Goal: Transaction & Acquisition: Purchase product/service

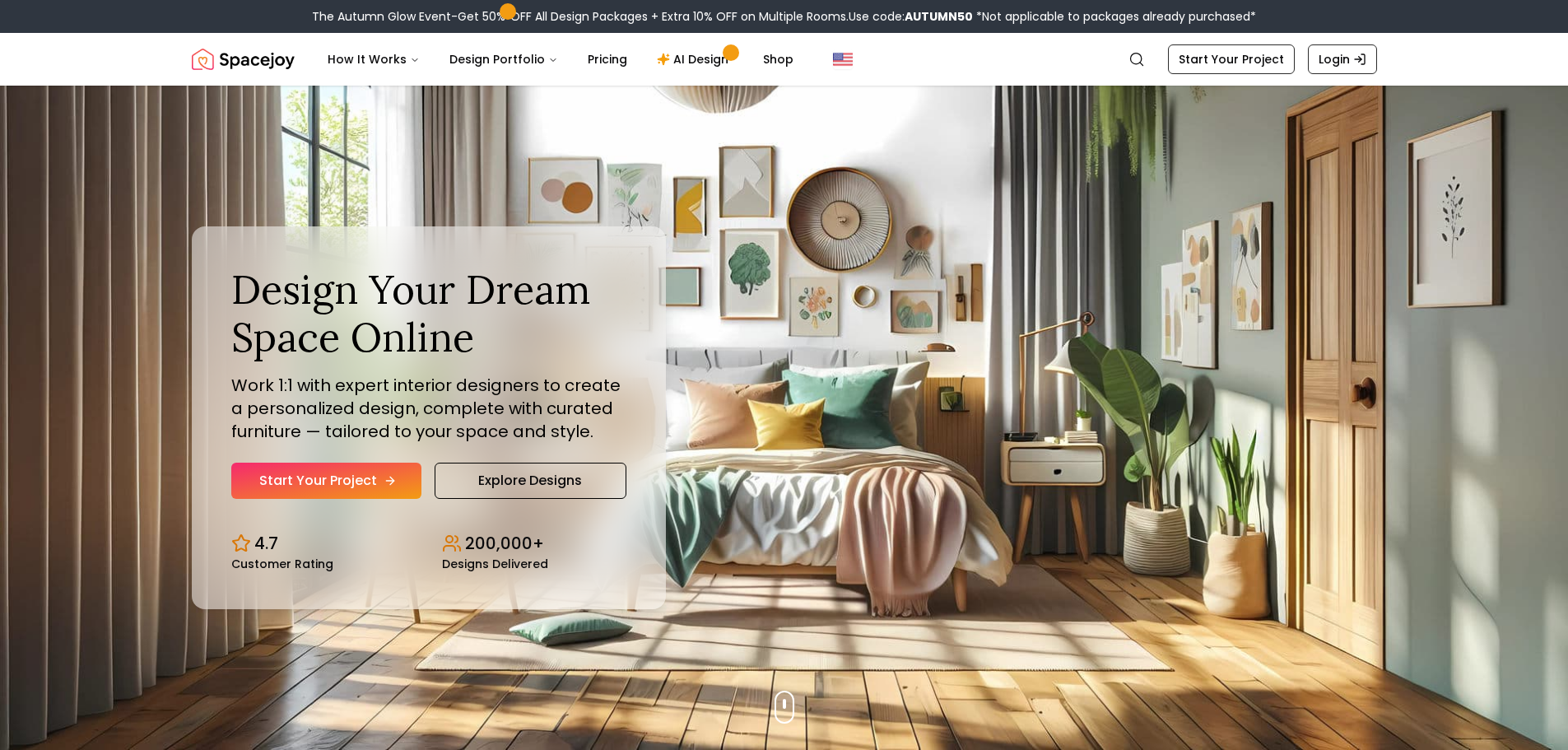
click at [326, 481] on link "Start Your Project" at bounding box center [327, 481] width 191 height 36
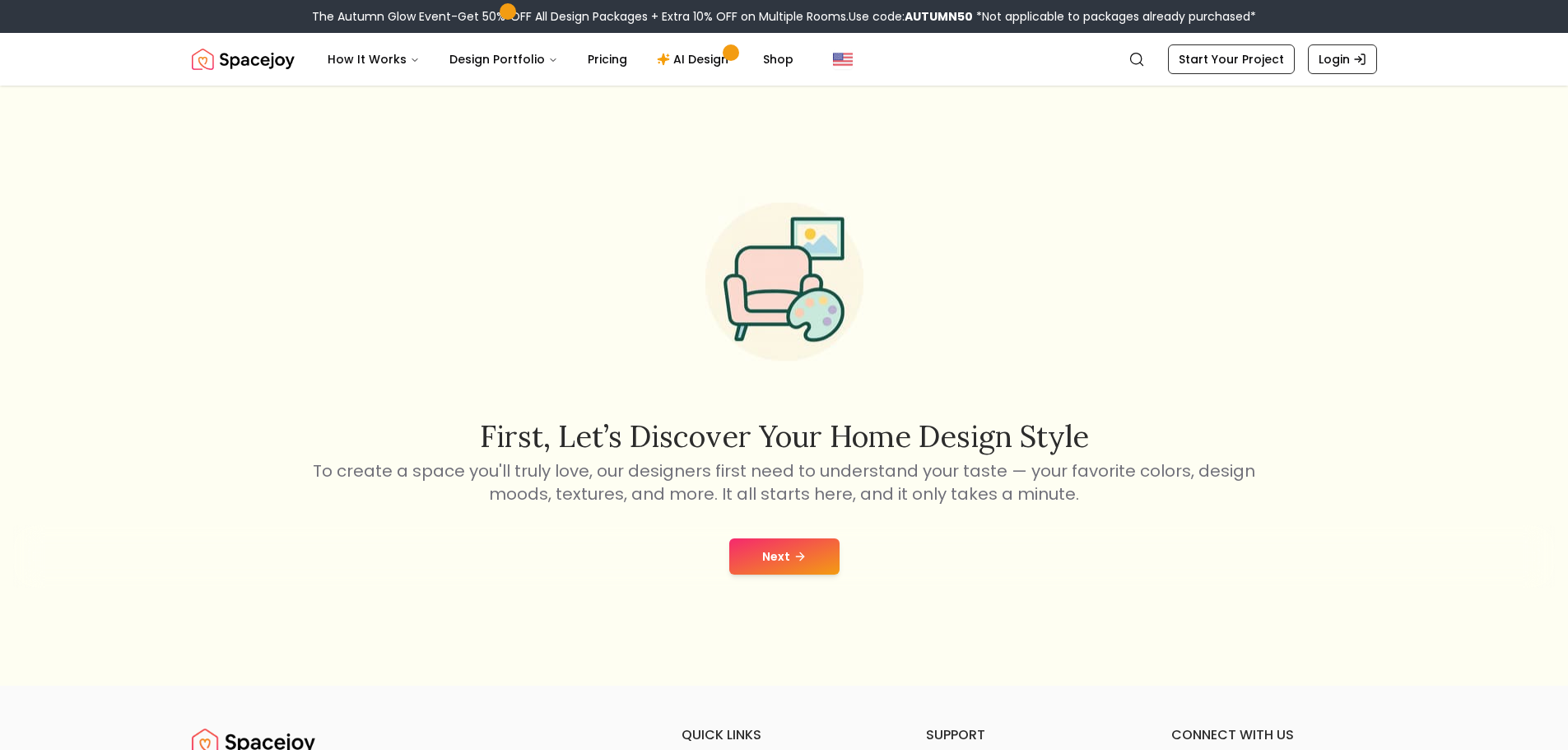
click at [778, 556] on button "Next" at bounding box center [784, 557] width 110 height 36
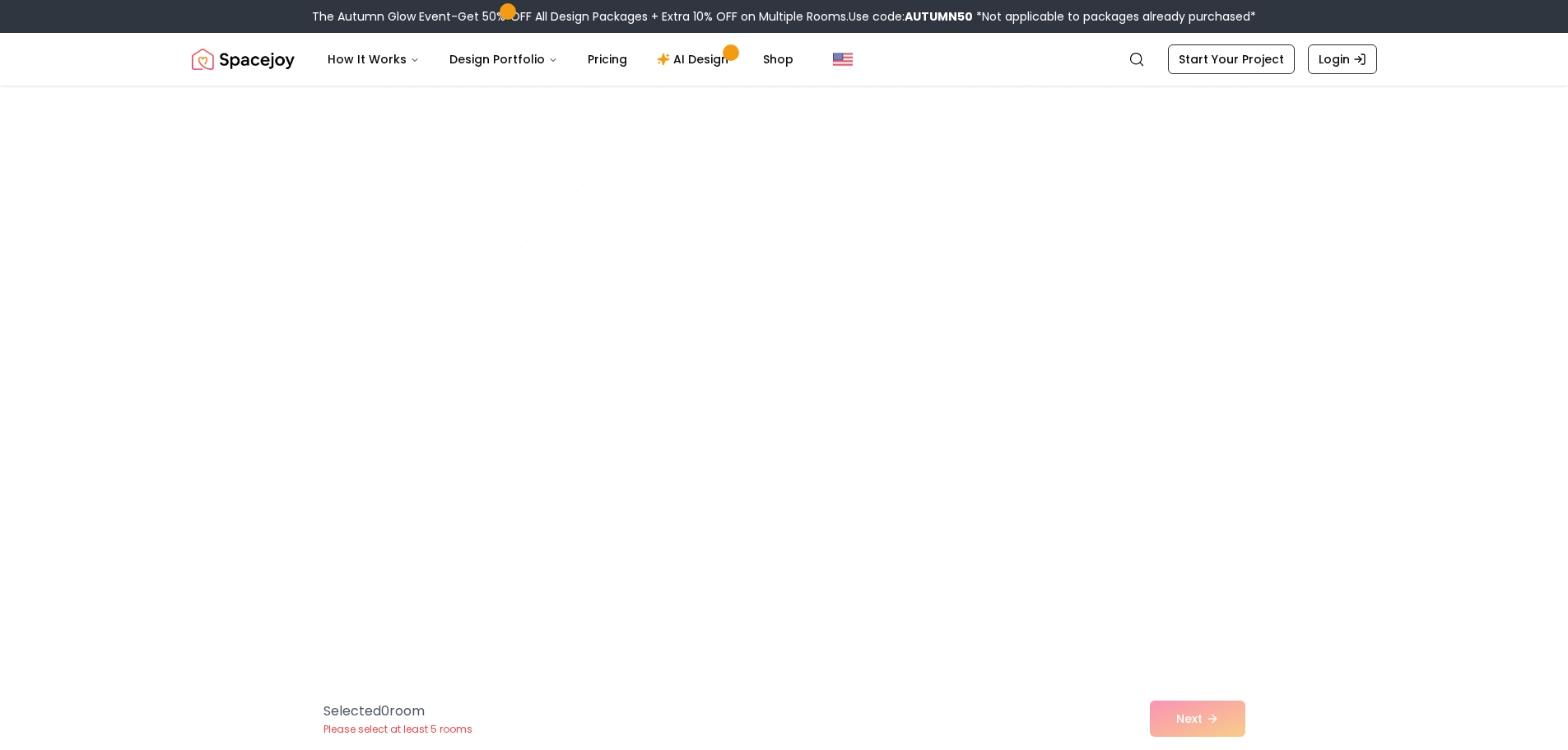
scroll to position [8560, 0]
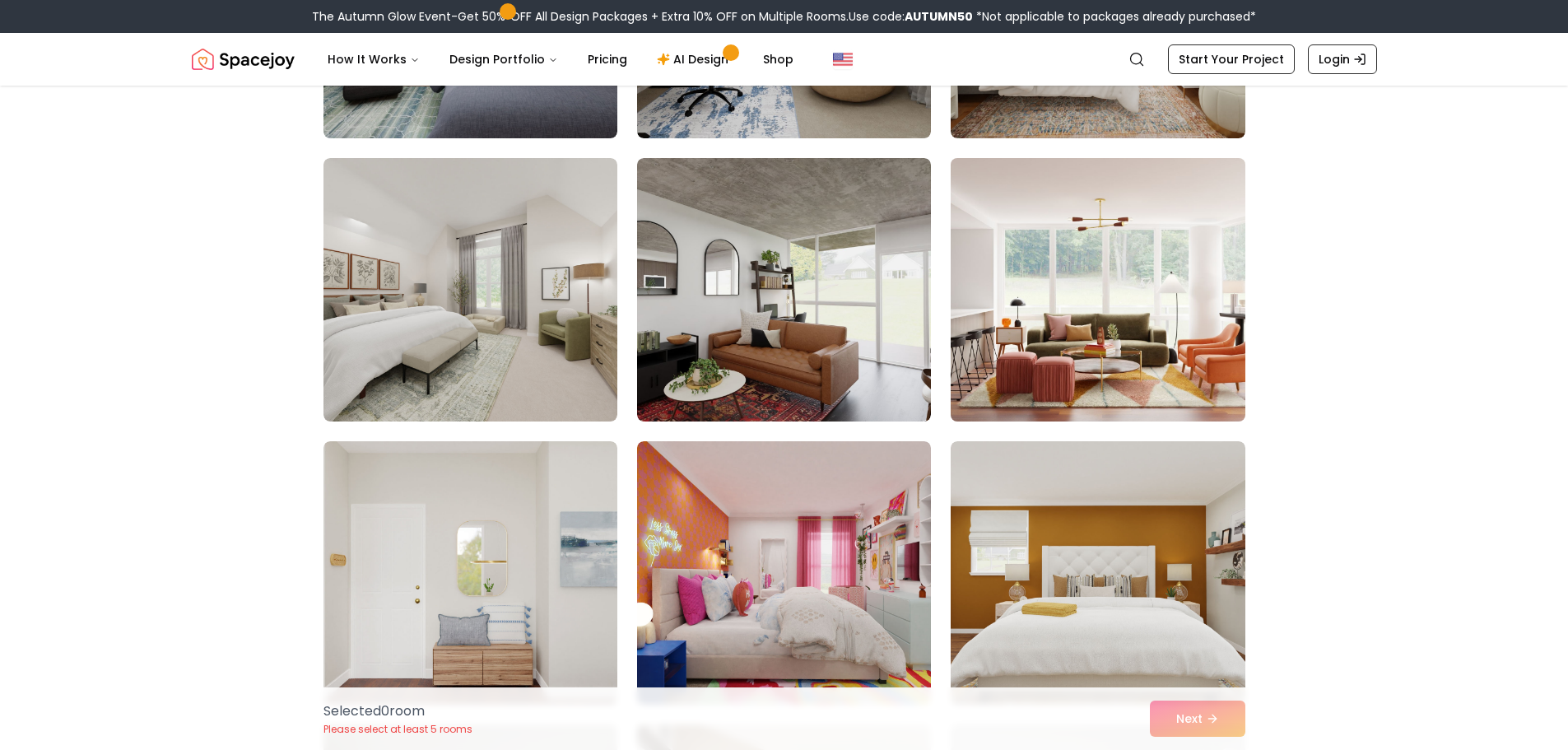
click at [1204, 387] on img at bounding box center [1098, 289] width 308 height 276
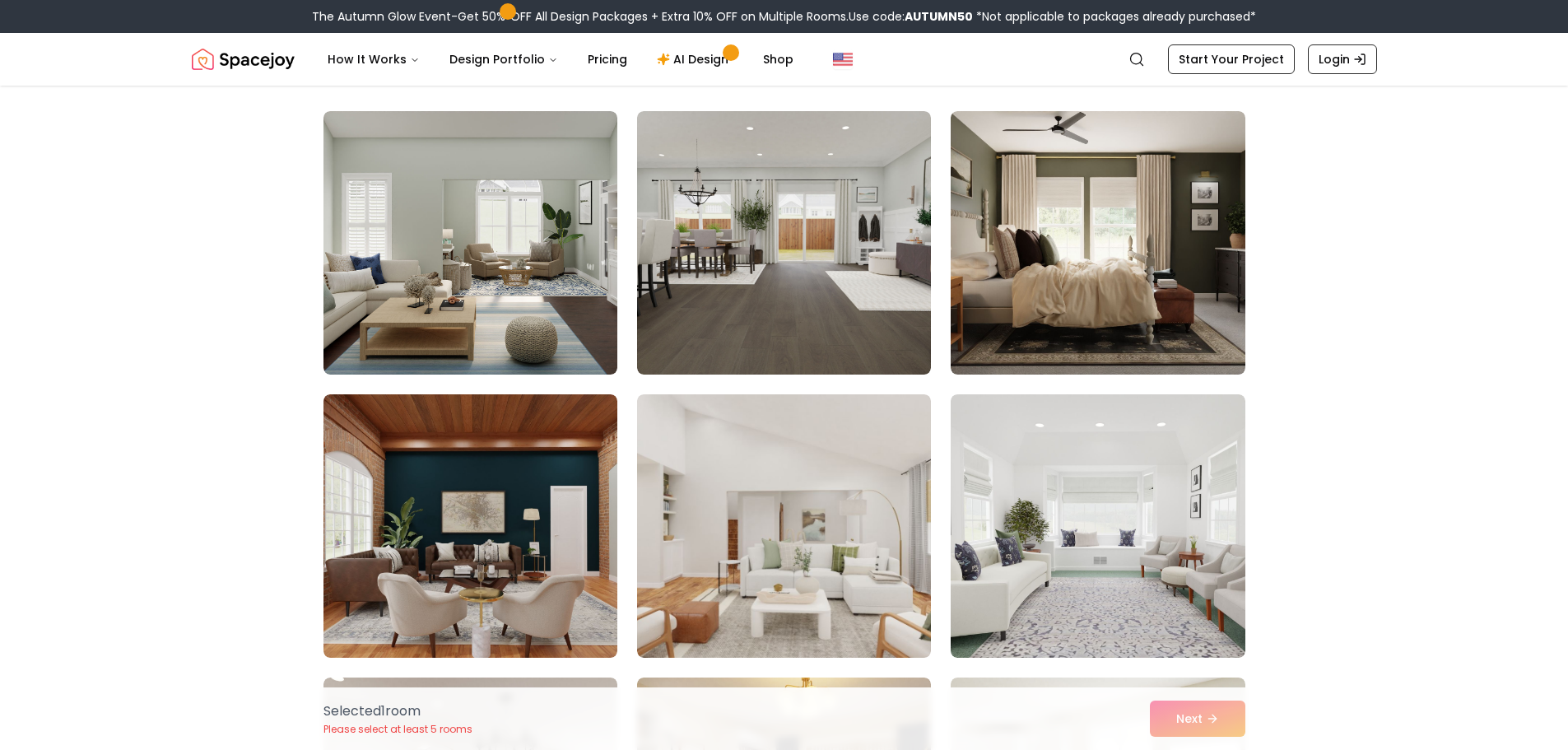
scroll to position [0, 0]
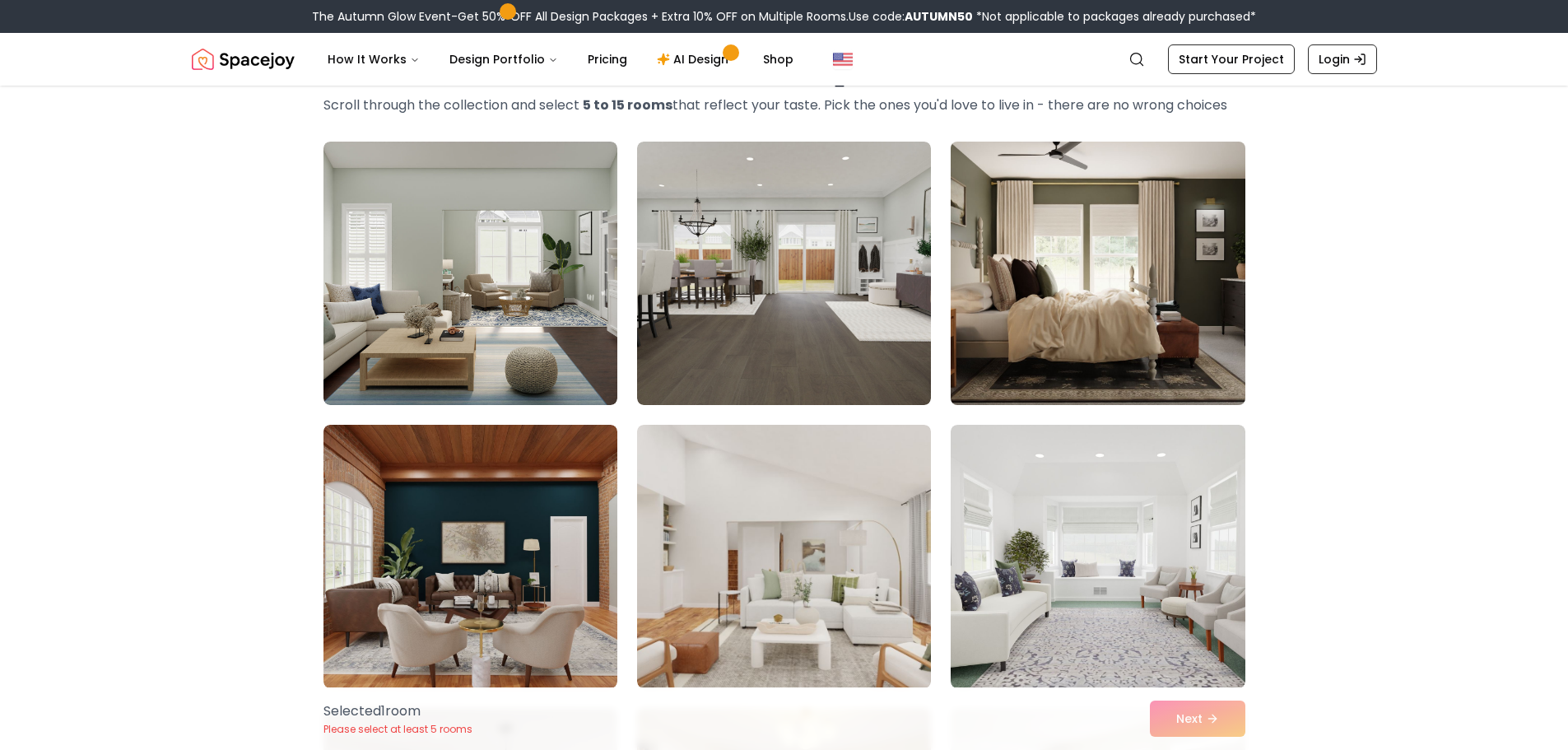
click at [1189, 299] on img at bounding box center [1098, 273] width 308 height 276
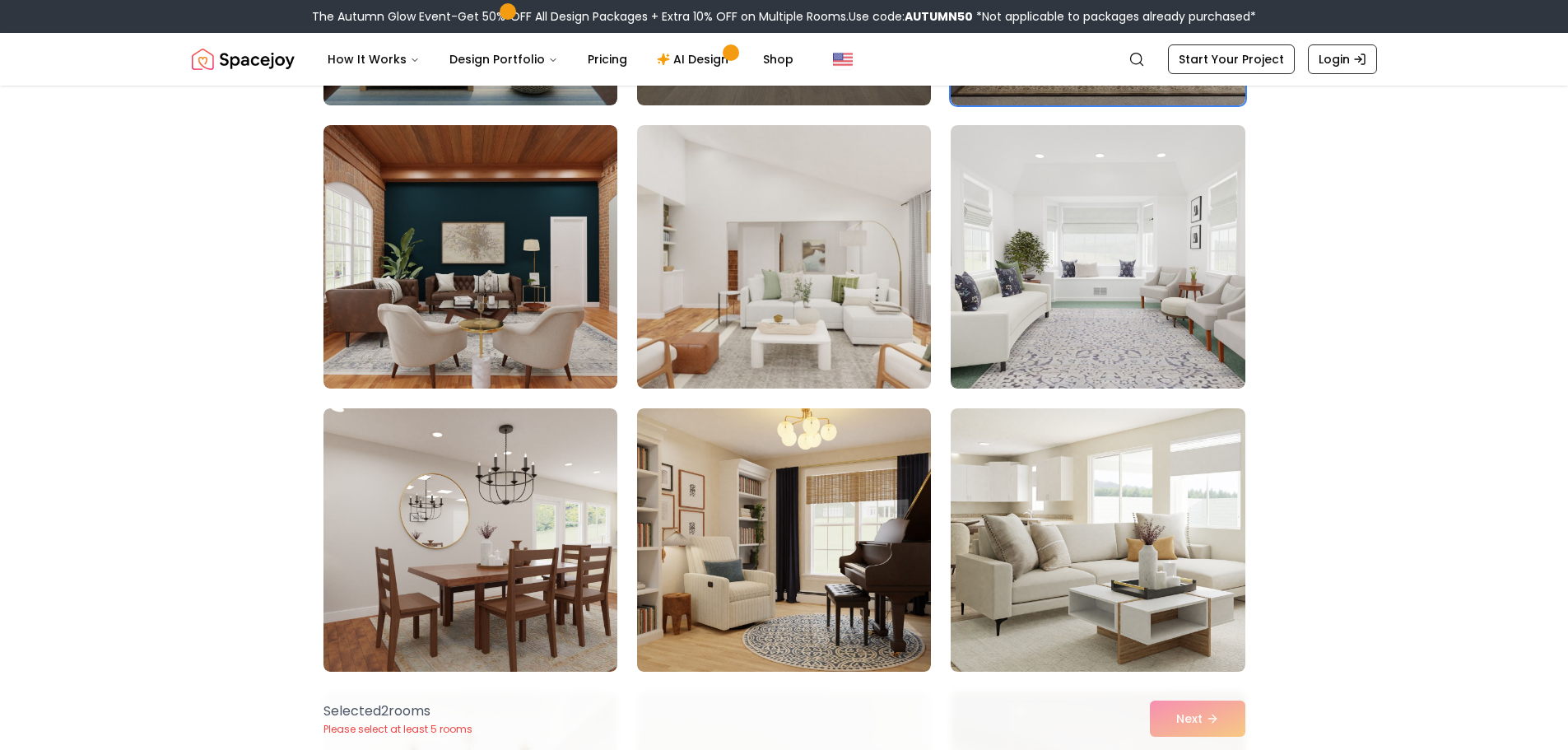
scroll to position [411, 0]
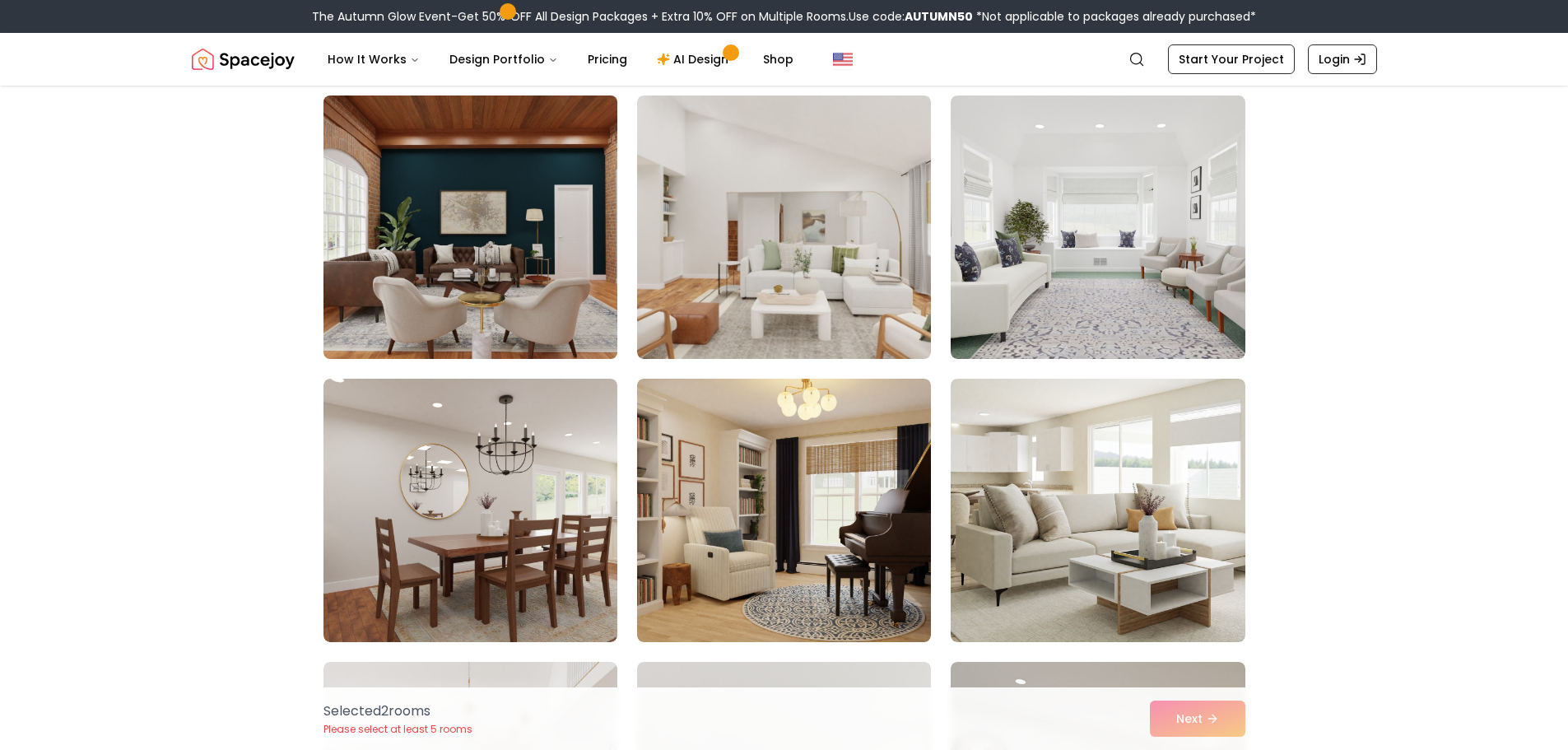
click at [392, 236] on img at bounding box center [470, 227] width 308 height 276
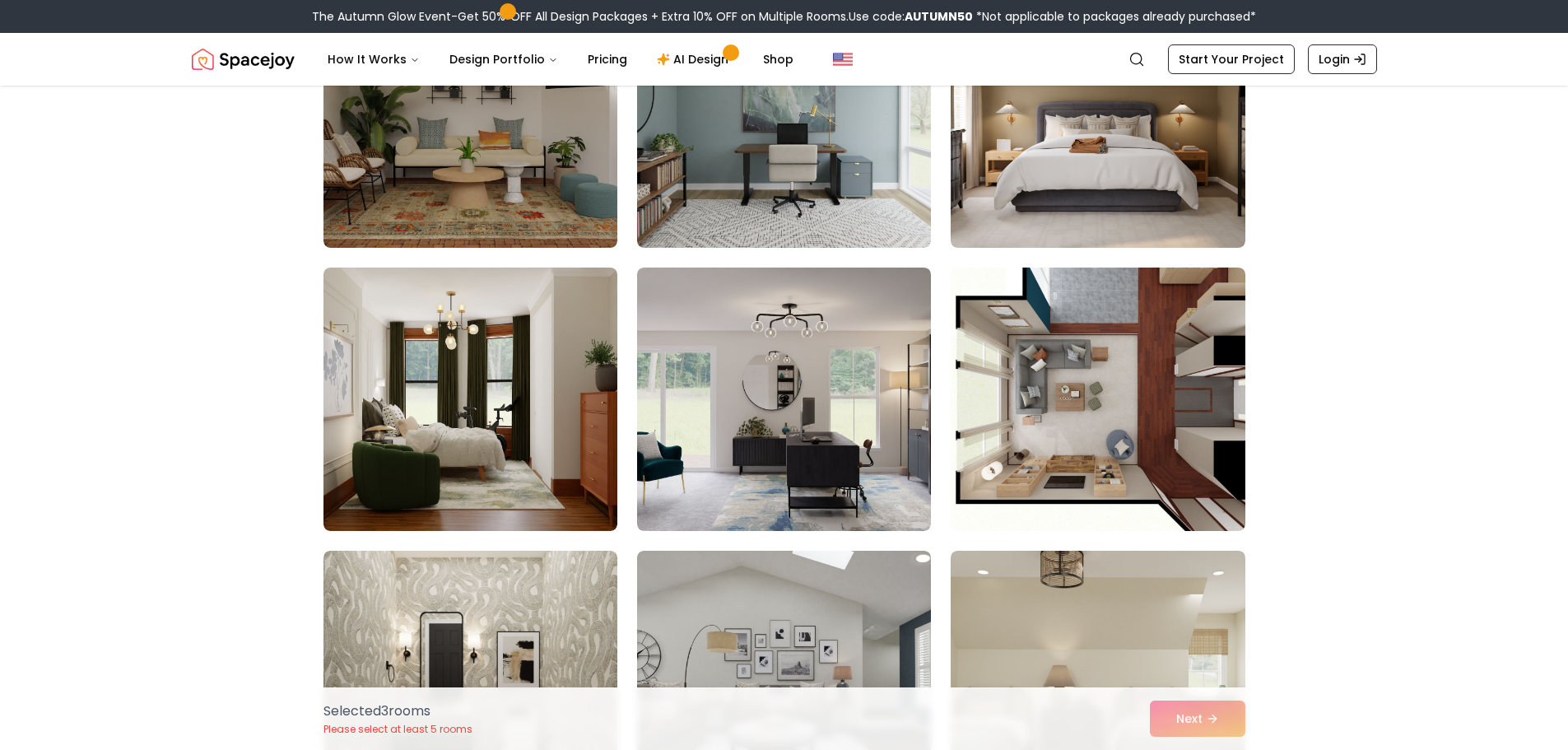
scroll to position [1400, 0]
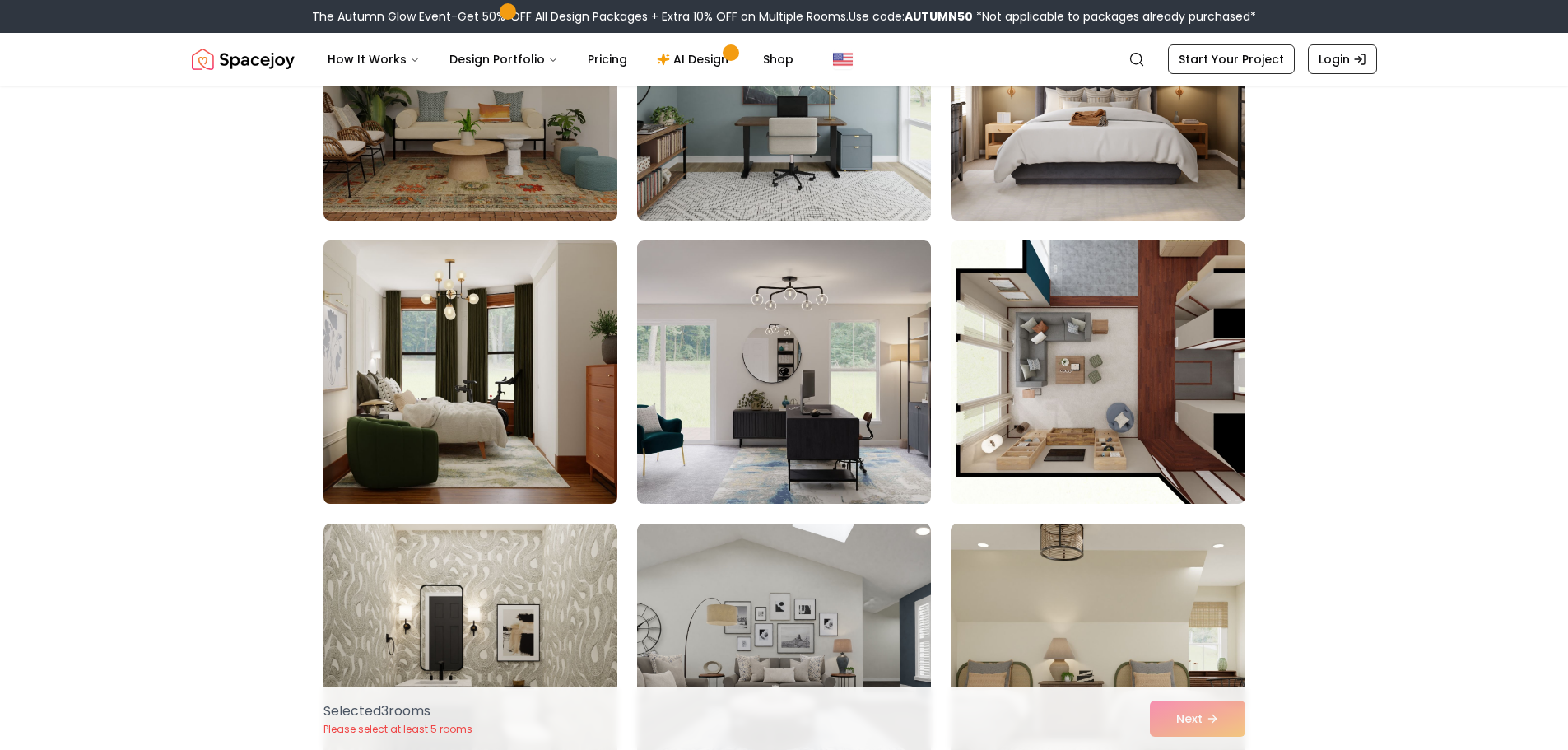
click at [537, 378] on img at bounding box center [470, 372] width 308 height 276
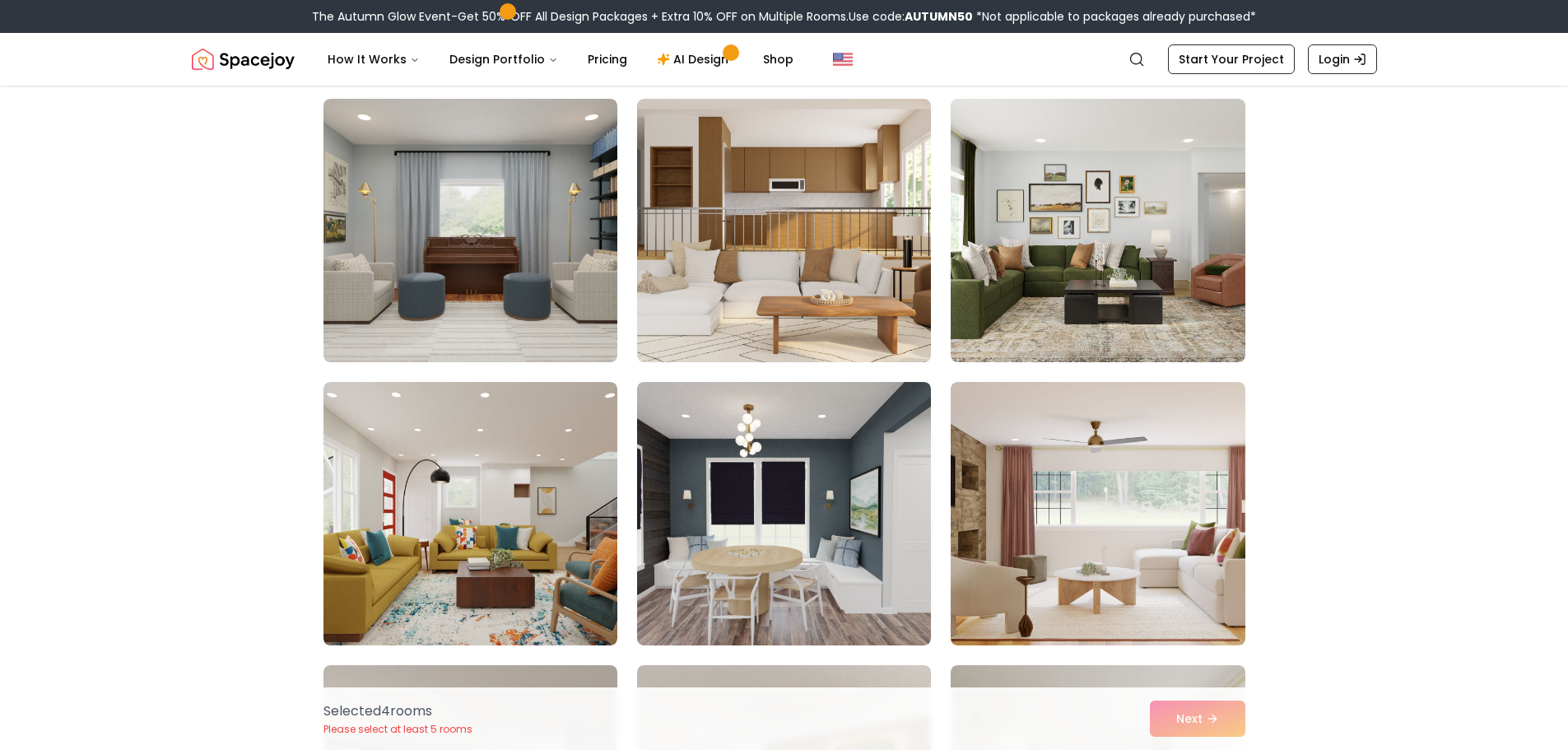
scroll to position [2469, 0]
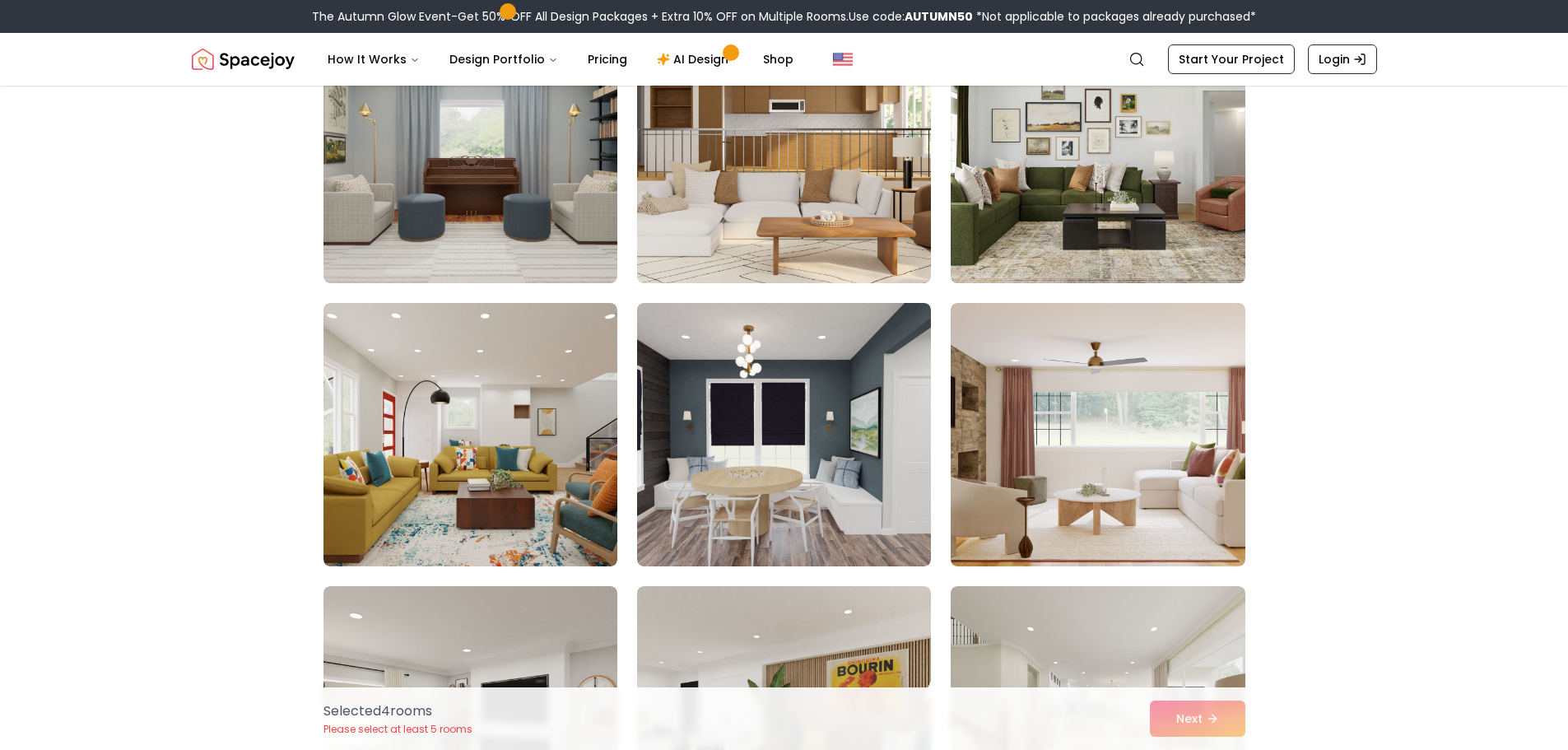
click at [1176, 243] on img at bounding box center [1098, 151] width 308 height 276
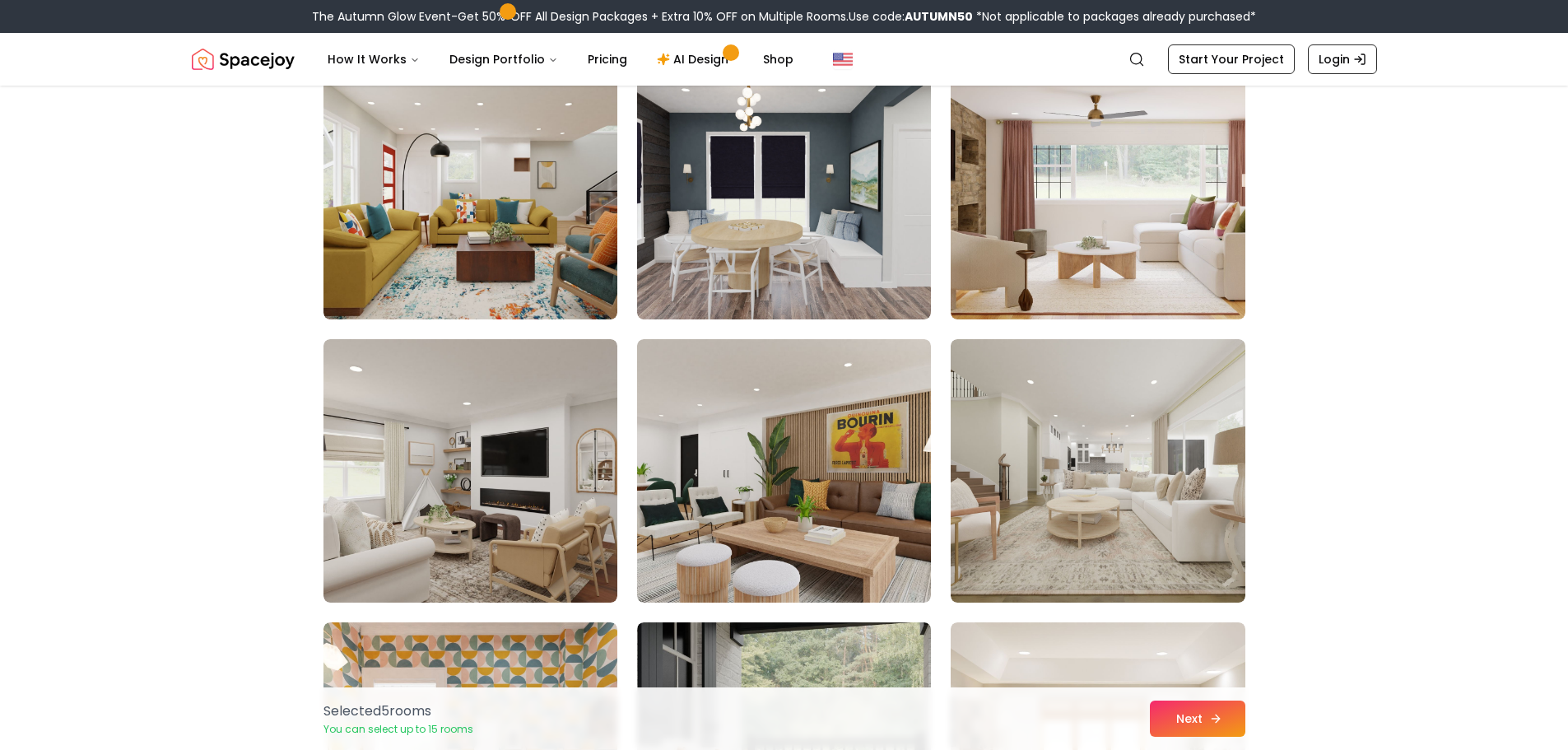
click at [1219, 727] on button "Next" at bounding box center [1198, 719] width 95 height 36
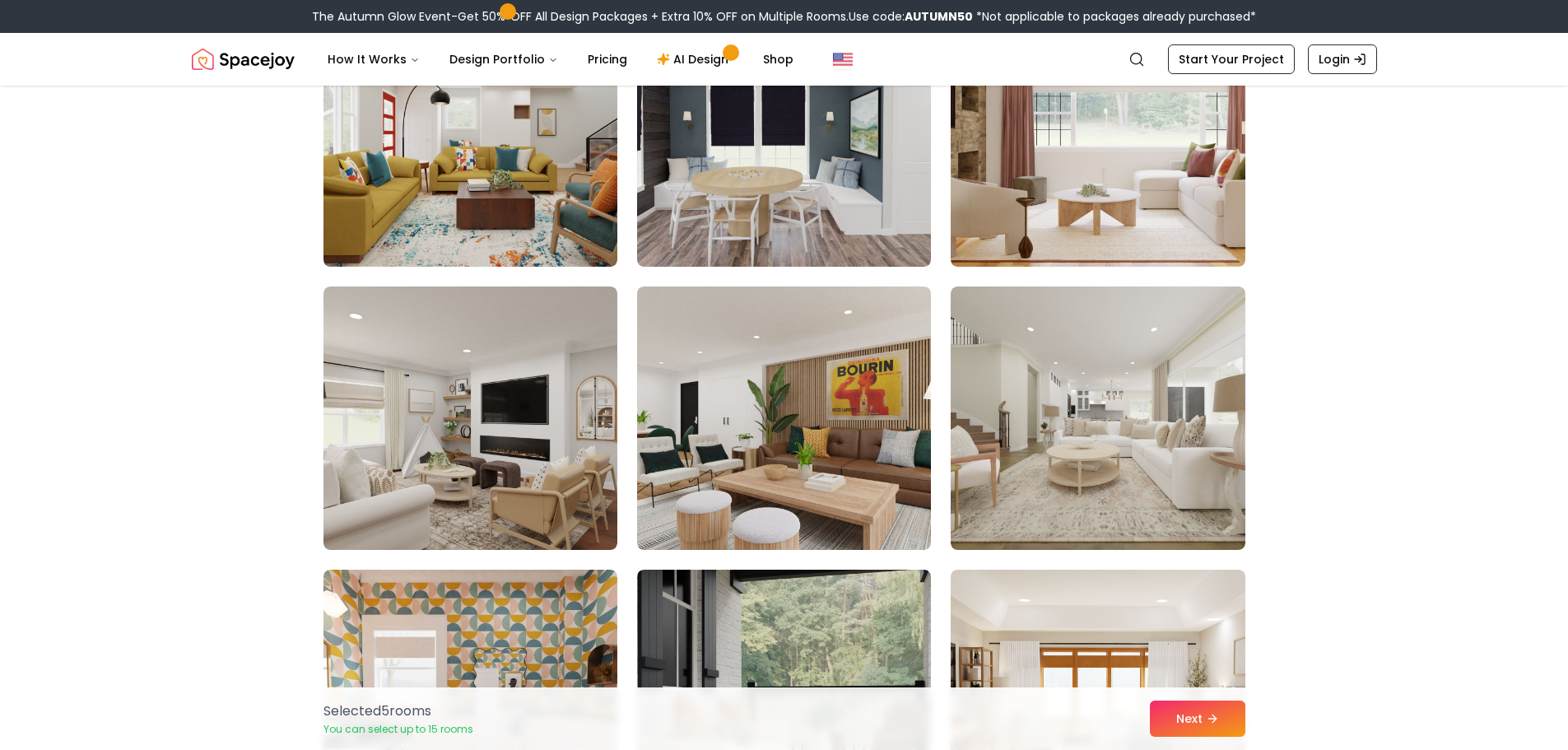
scroll to position [2716, 0]
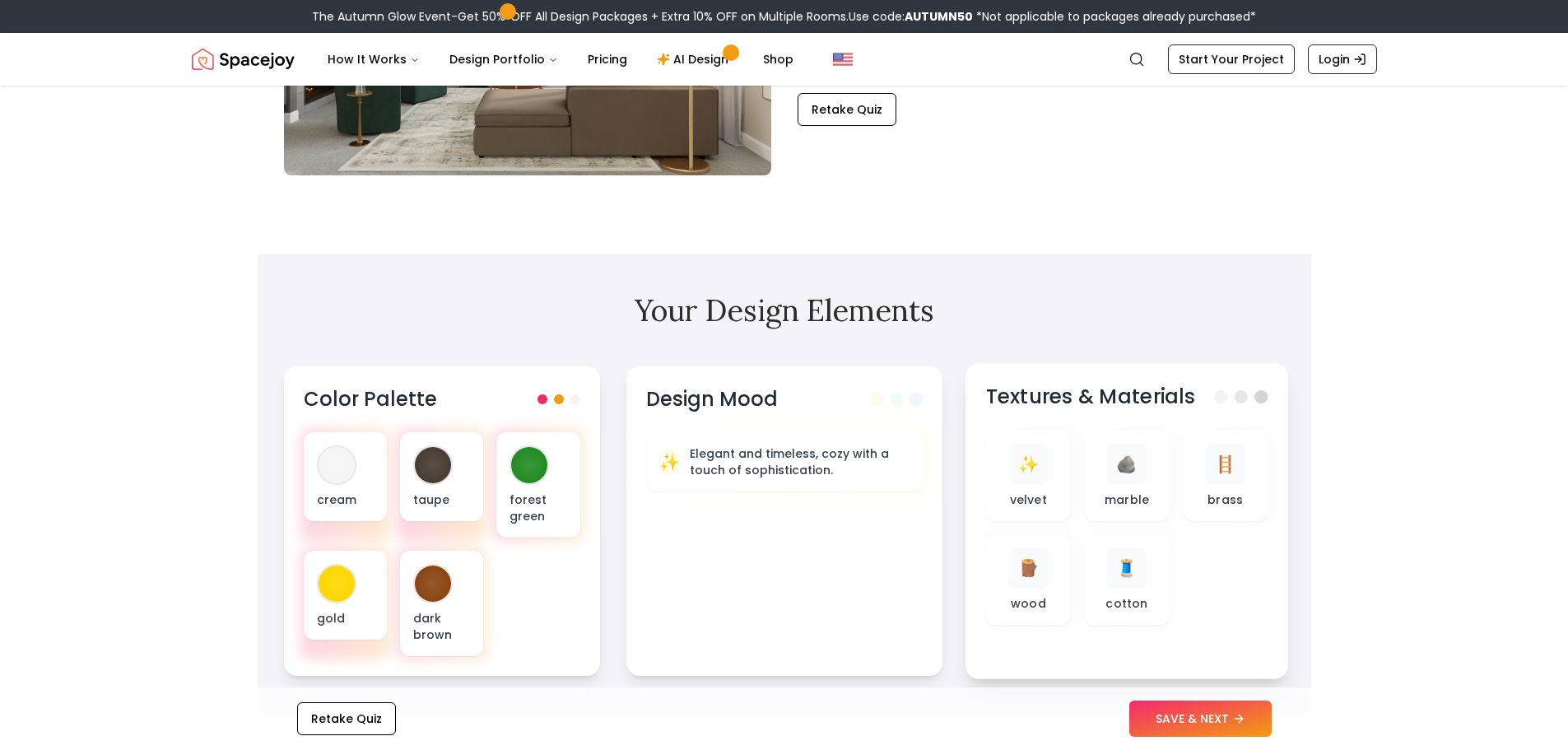
scroll to position [329, 0]
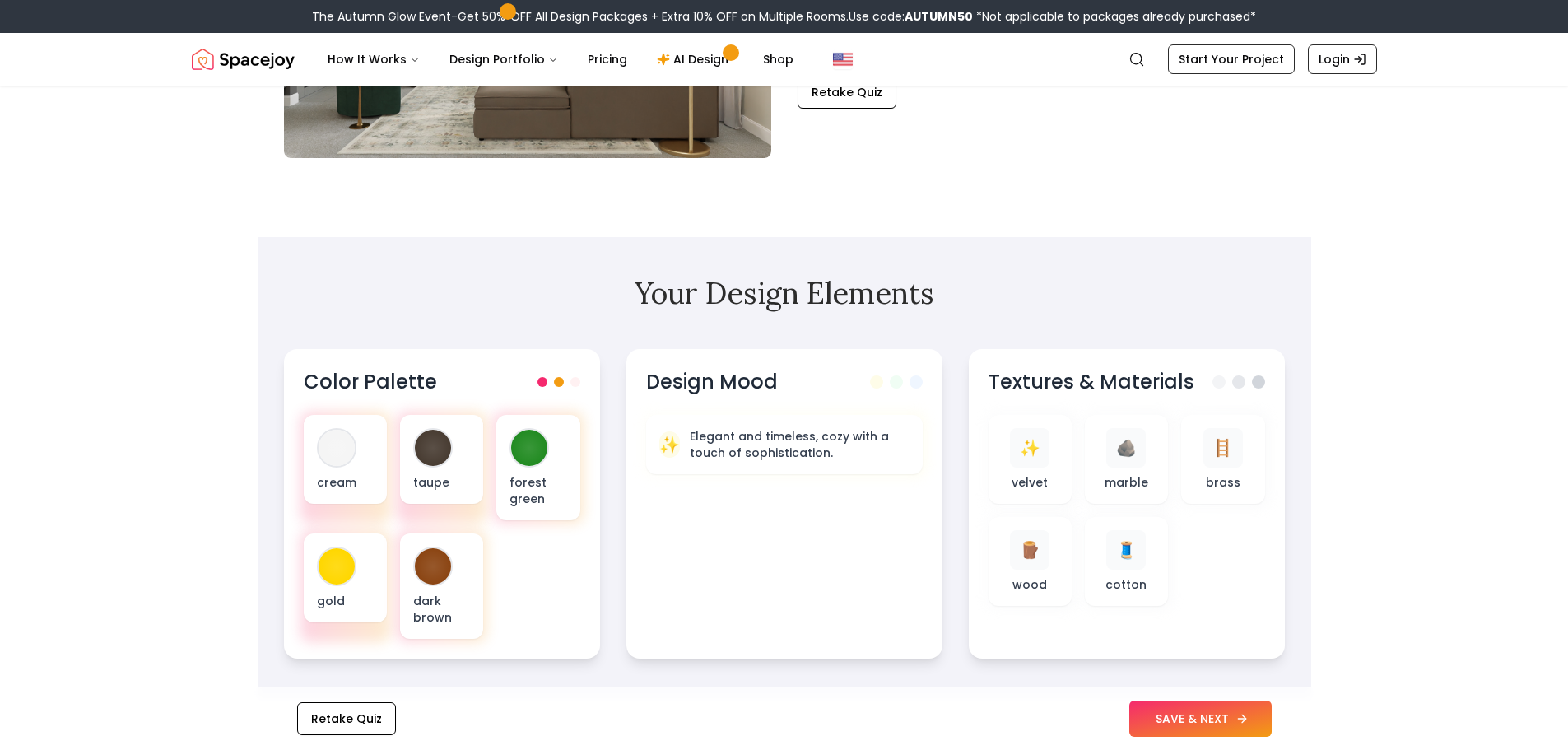
click at [1202, 708] on button "SAVE & NEXT" at bounding box center [1201, 719] width 142 height 36
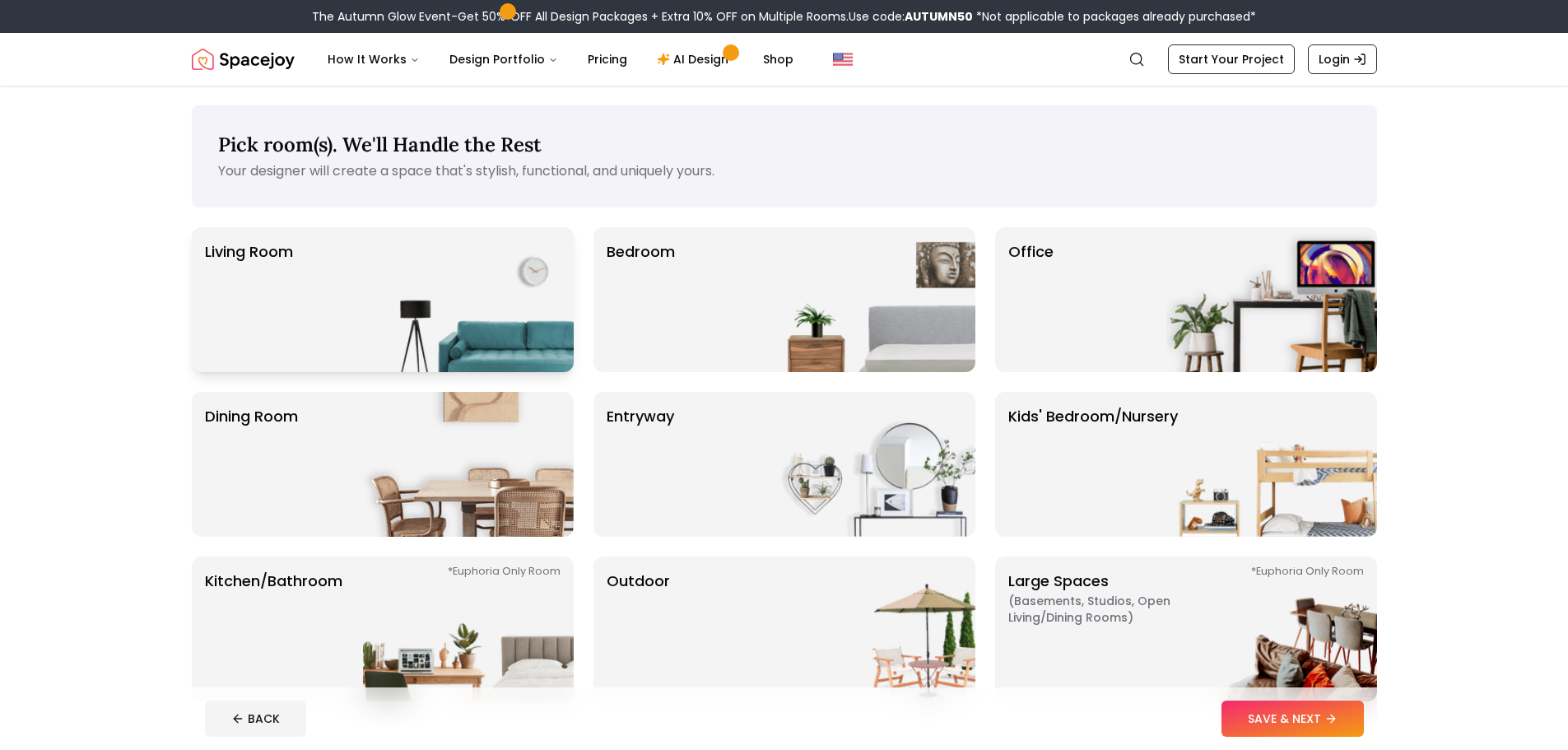
click at [523, 298] on img at bounding box center [468, 299] width 211 height 145
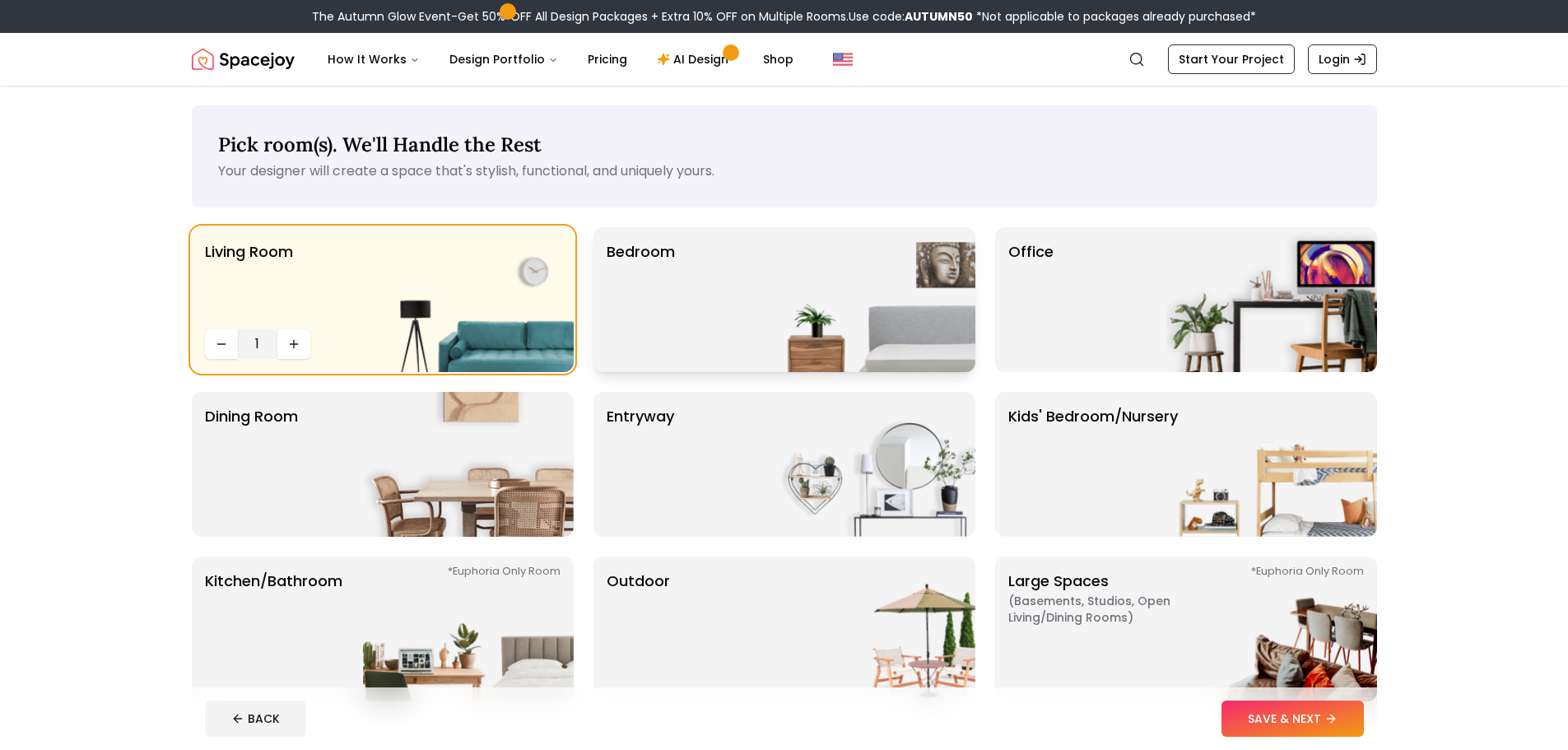
click at [741, 307] on div "Bedroom" at bounding box center [784, 299] width 382 height 145
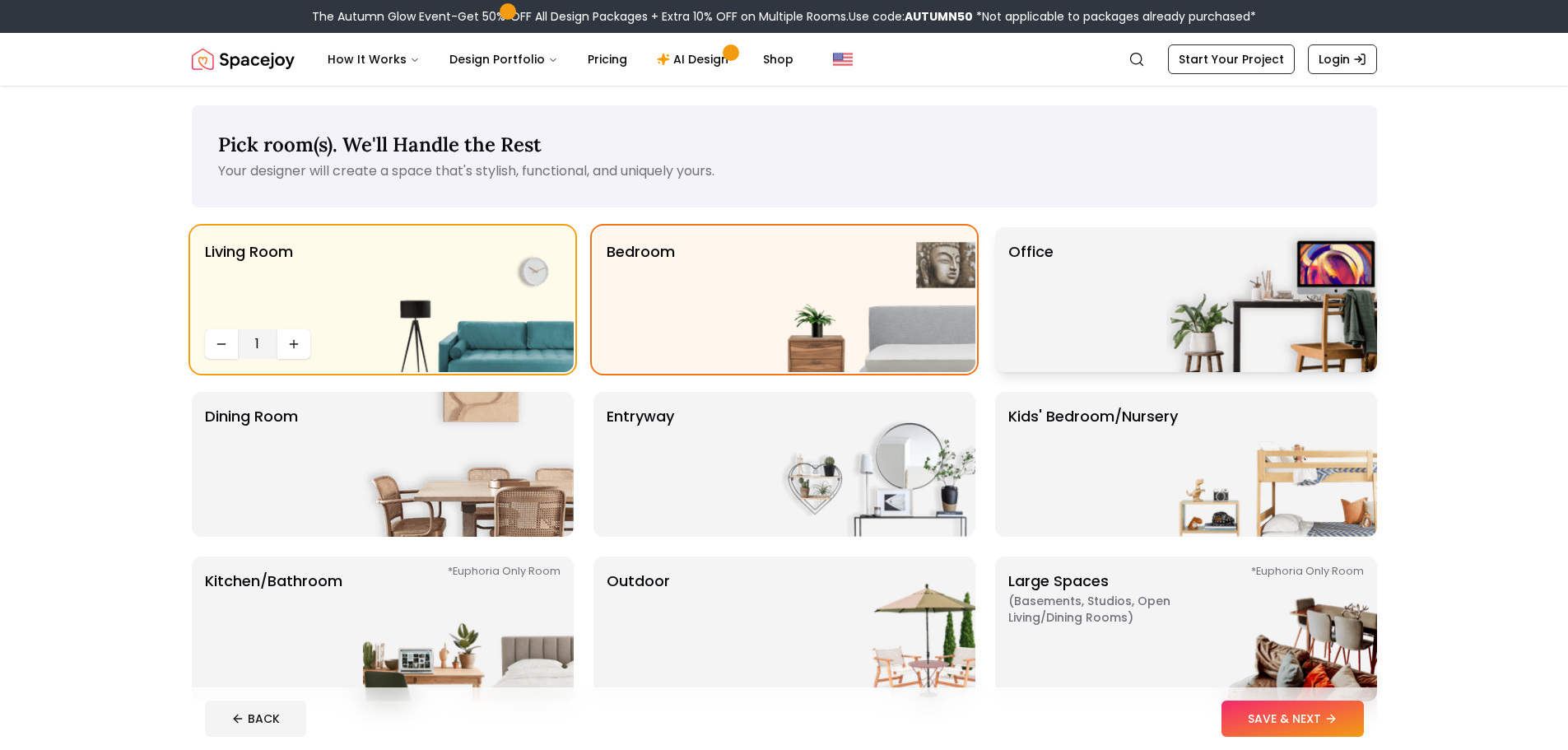
click at [1087, 312] on div "Office" at bounding box center [1186, 299] width 382 height 145
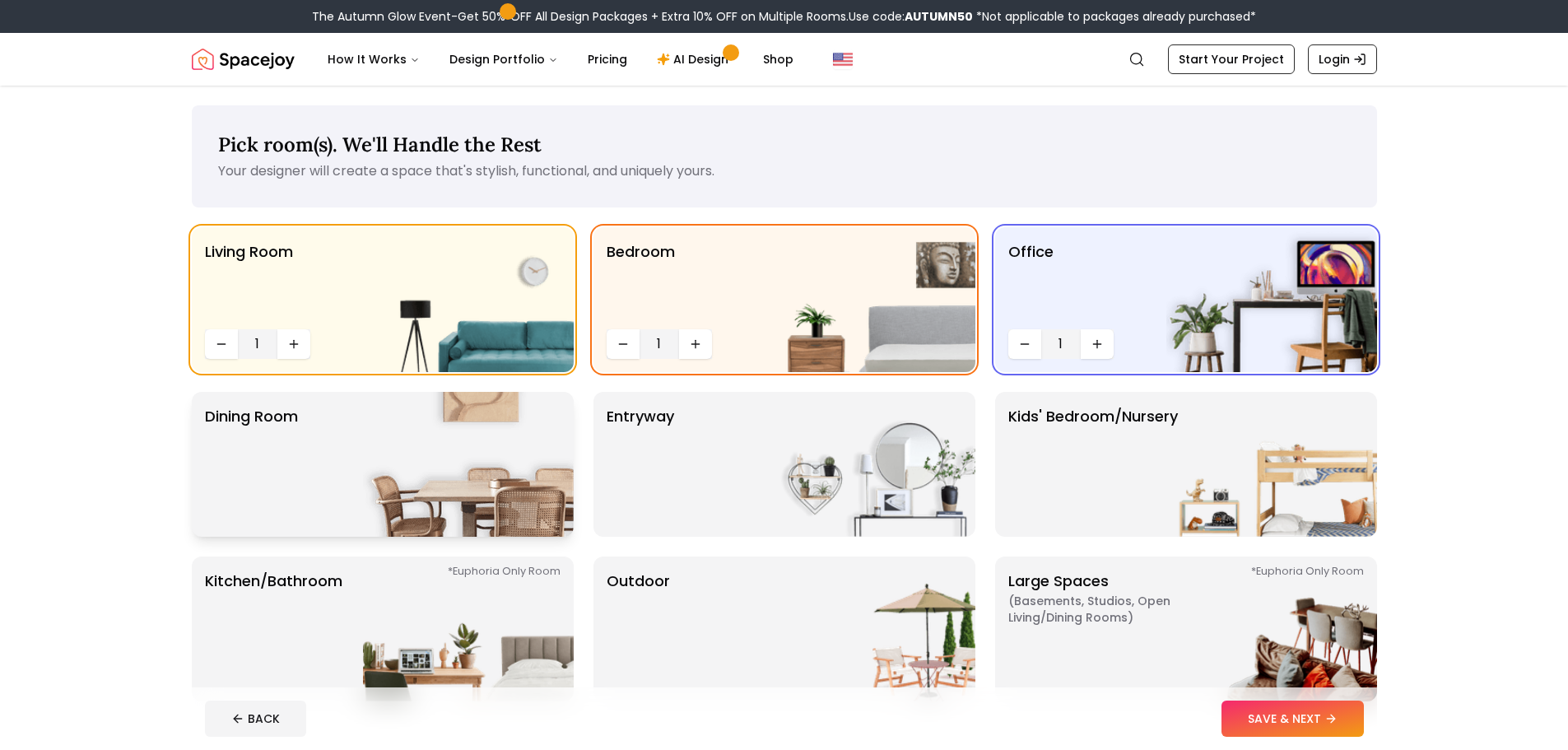
click at [532, 504] on img at bounding box center [468, 463] width 211 height 145
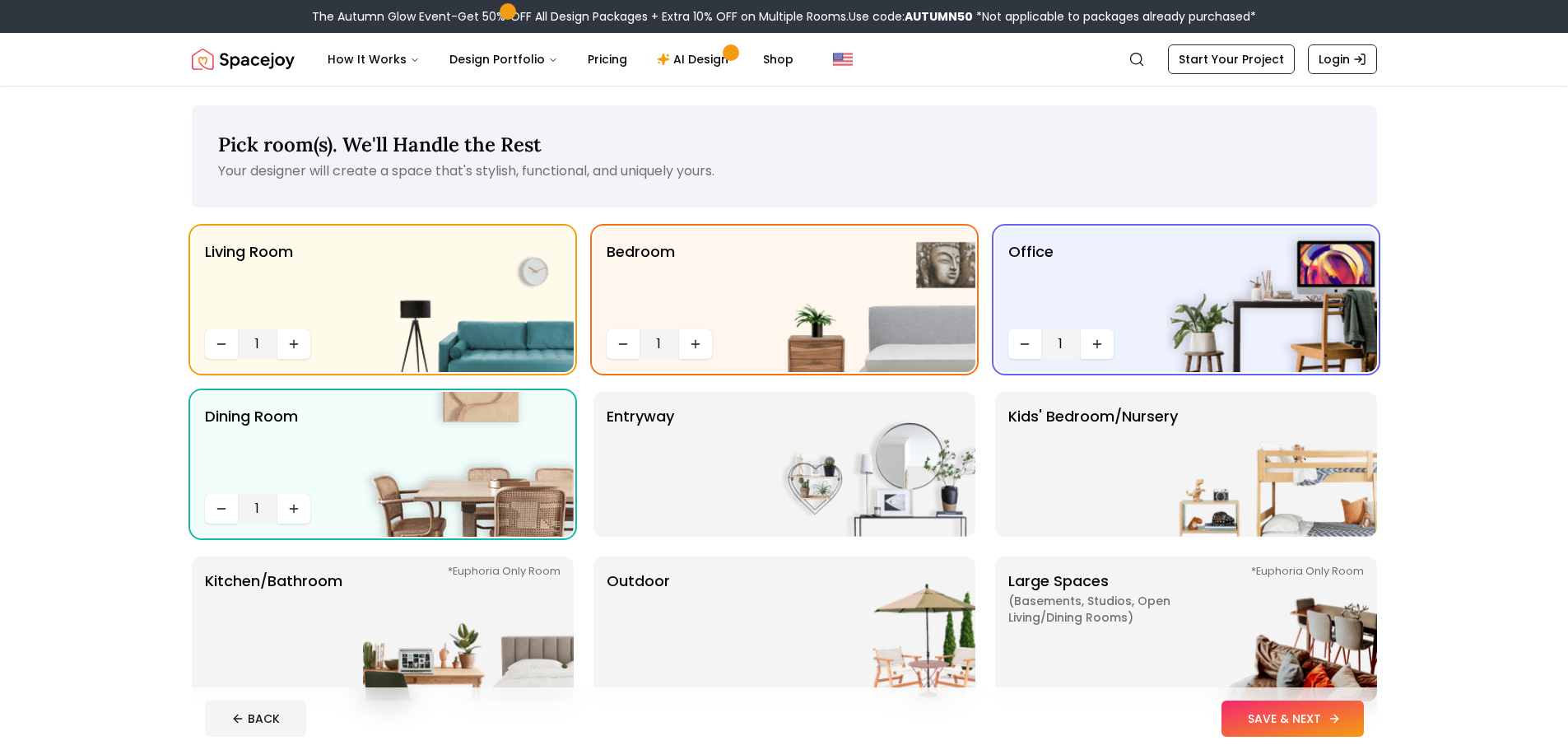
click at [1305, 706] on button "SAVE & NEXT" at bounding box center [1293, 719] width 142 height 36
